Goal: Transaction & Acquisition: Obtain resource

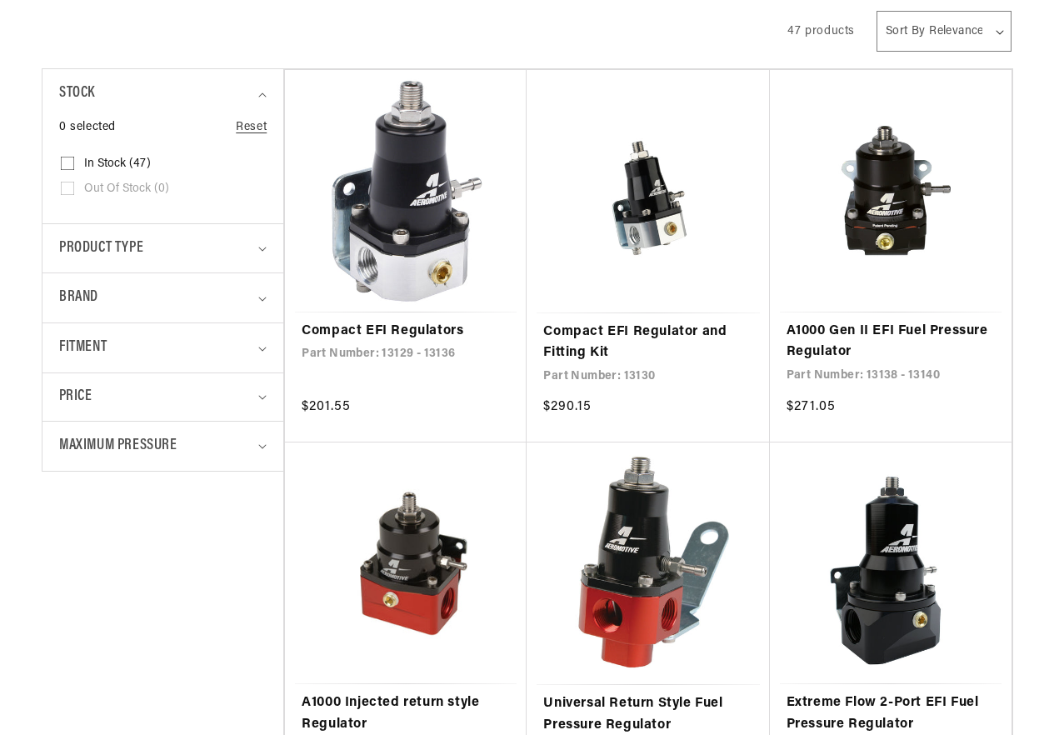
scroll to position [417, 0]
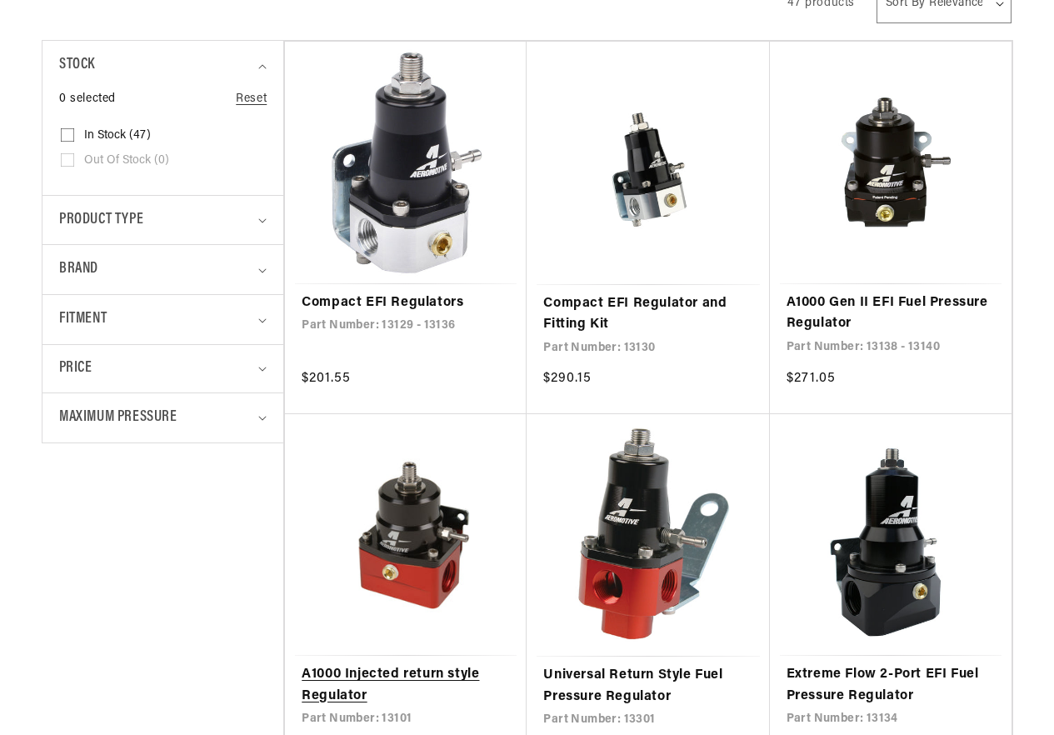
click at [447, 664] on link "A1000 Injected return style Regulator" at bounding box center [406, 685] width 208 height 43
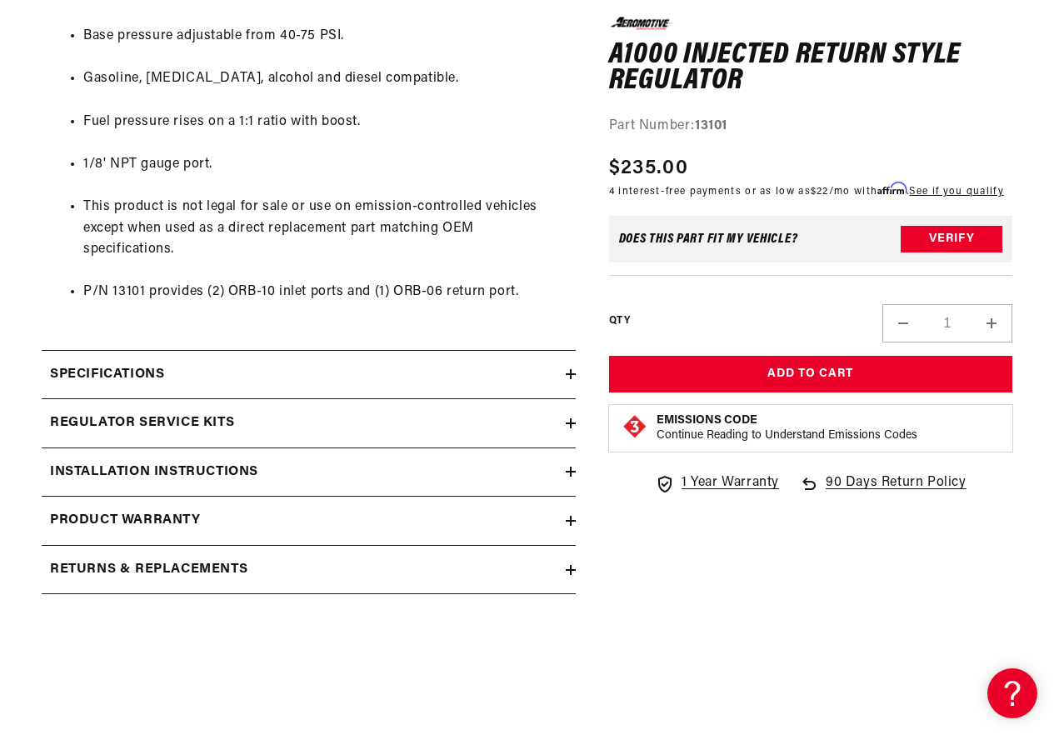
click at [429, 478] on div "Installation Instructions" at bounding box center [304, 473] width 524 height 22
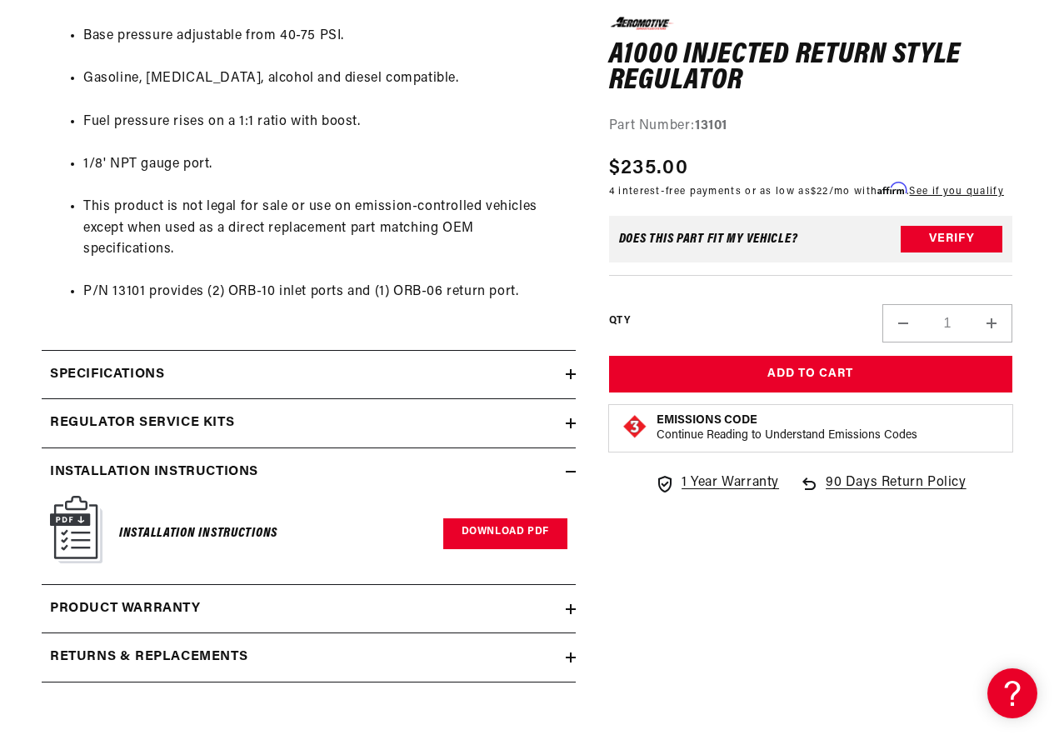
click at [496, 528] on link "Download PDF" at bounding box center [505, 533] width 124 height 31
